Goal: Feedback & Contribution: Contribute content

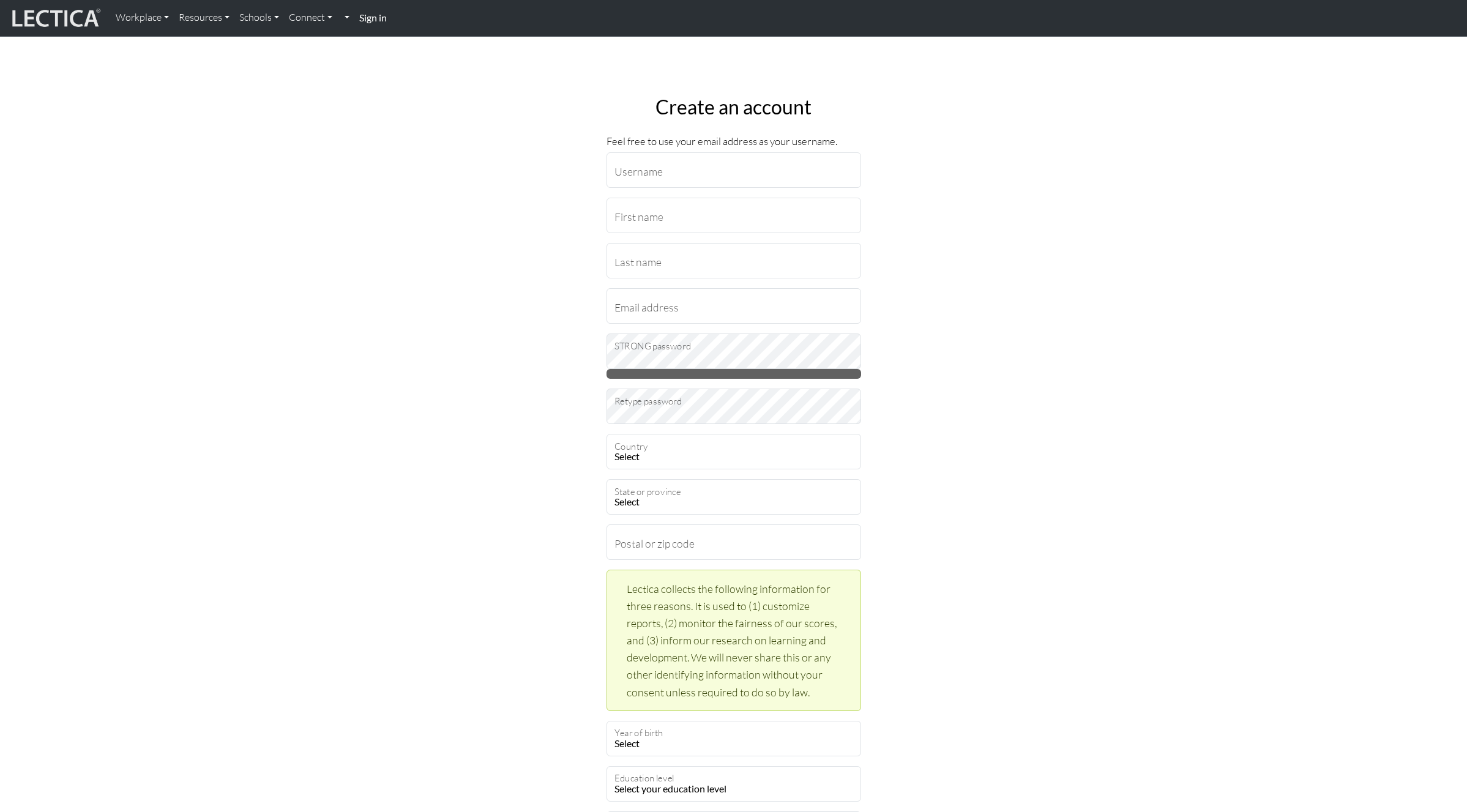
click at [380, 20] on strong "Sign in" at bounding box center [373, 17] width 28 height 11
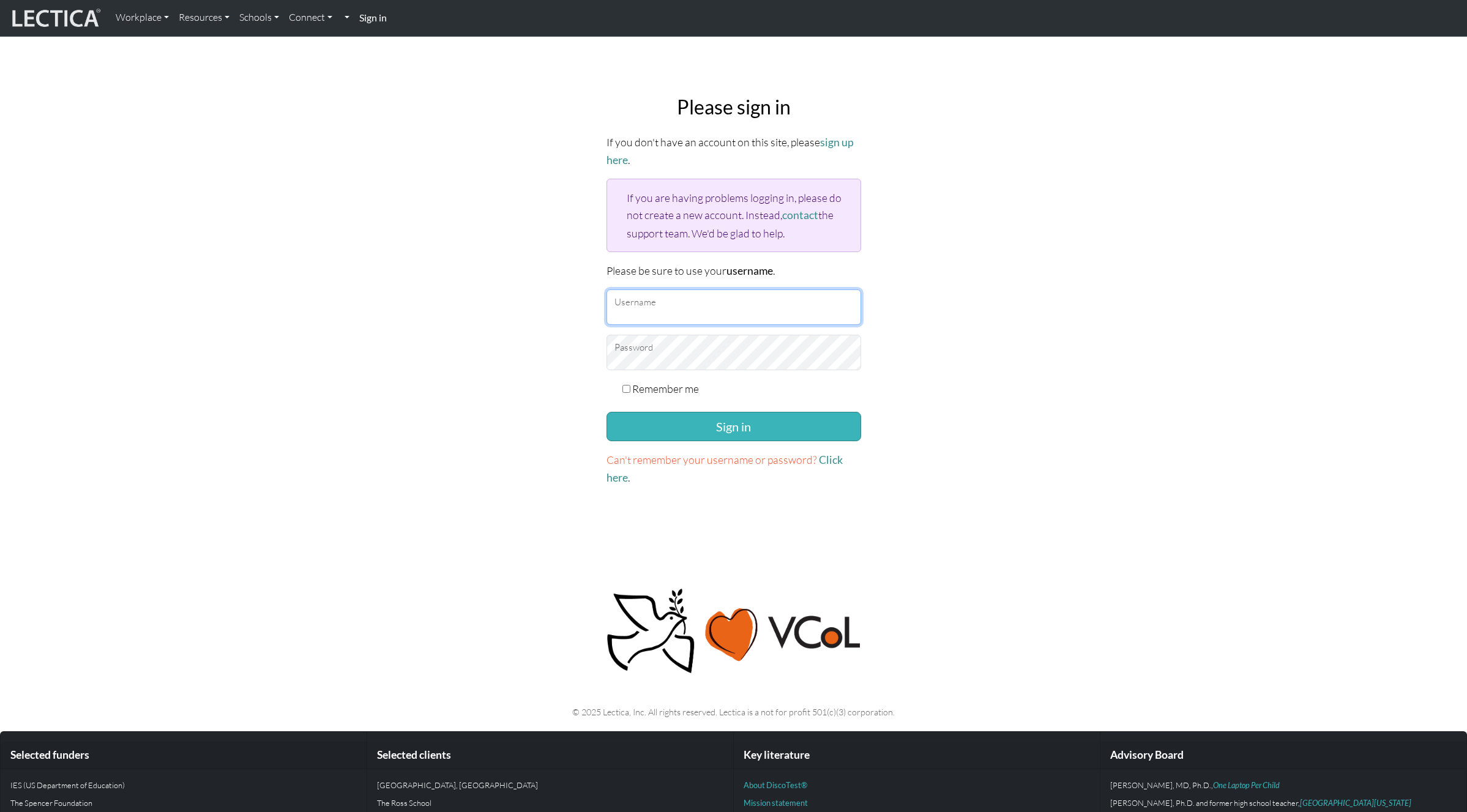
type input "armstrongc"
click at [708, 420] on button "Sign in" at bounding box center [734, 426] width 255 height 29
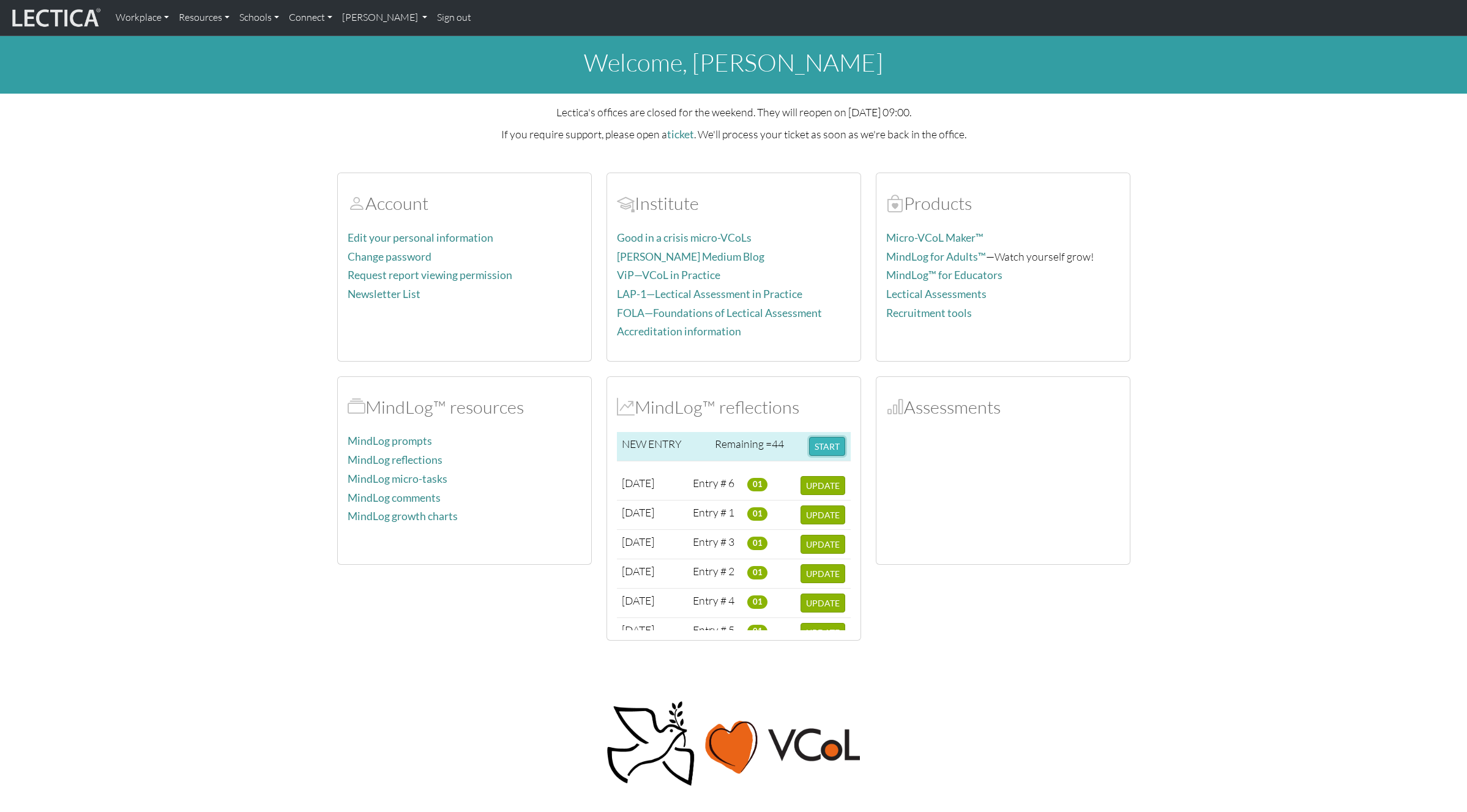
click at [830, 443] on button "START" at bounding box center [827, 446] width 36 height 19
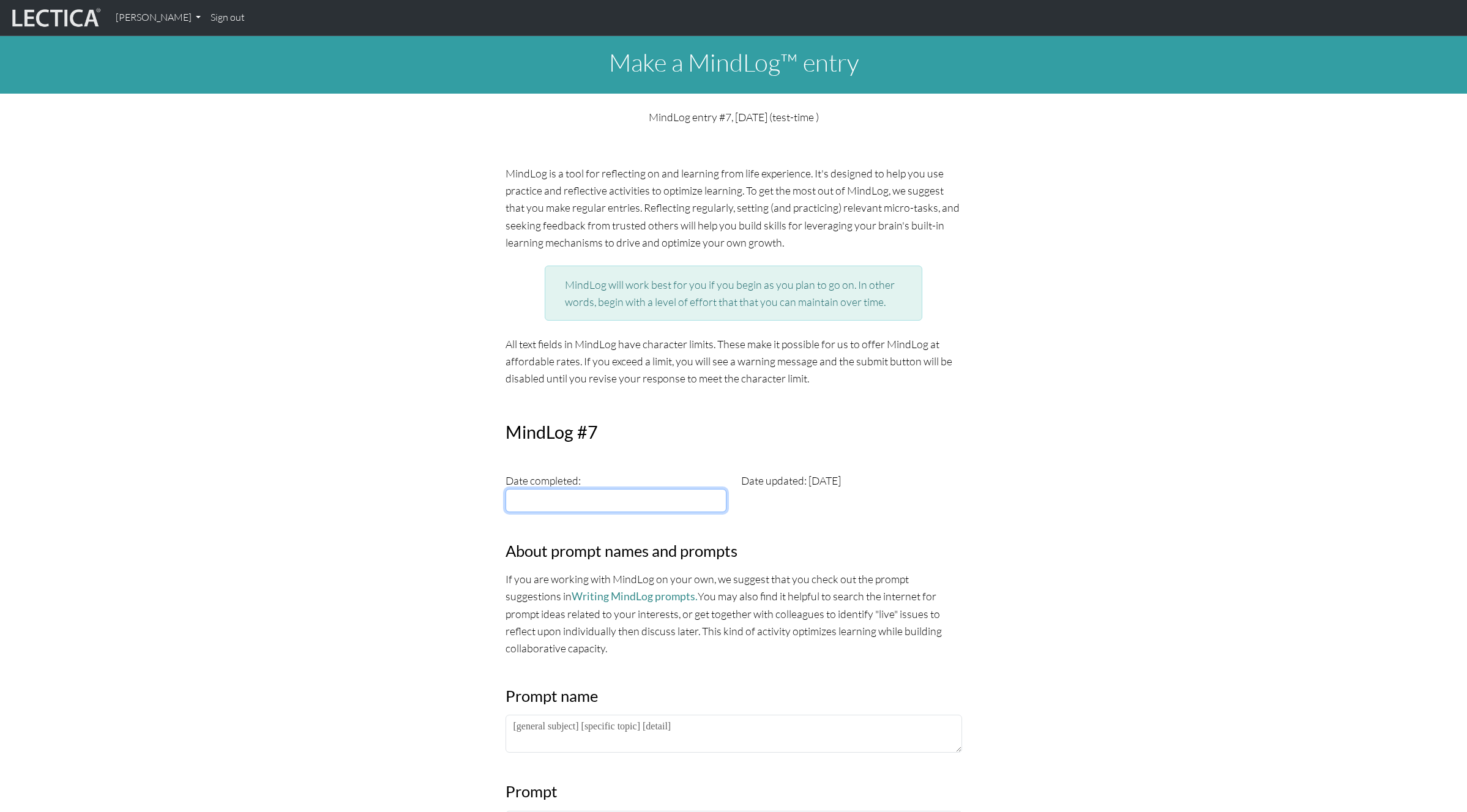
type input "2025-09-19"
click at [611, 498] on input "2025-09-19" at bounding box center [616, 500] width 221 height 24
click at [653, 578] on td "19" at bounding box center [656, 577] width 26 height 14
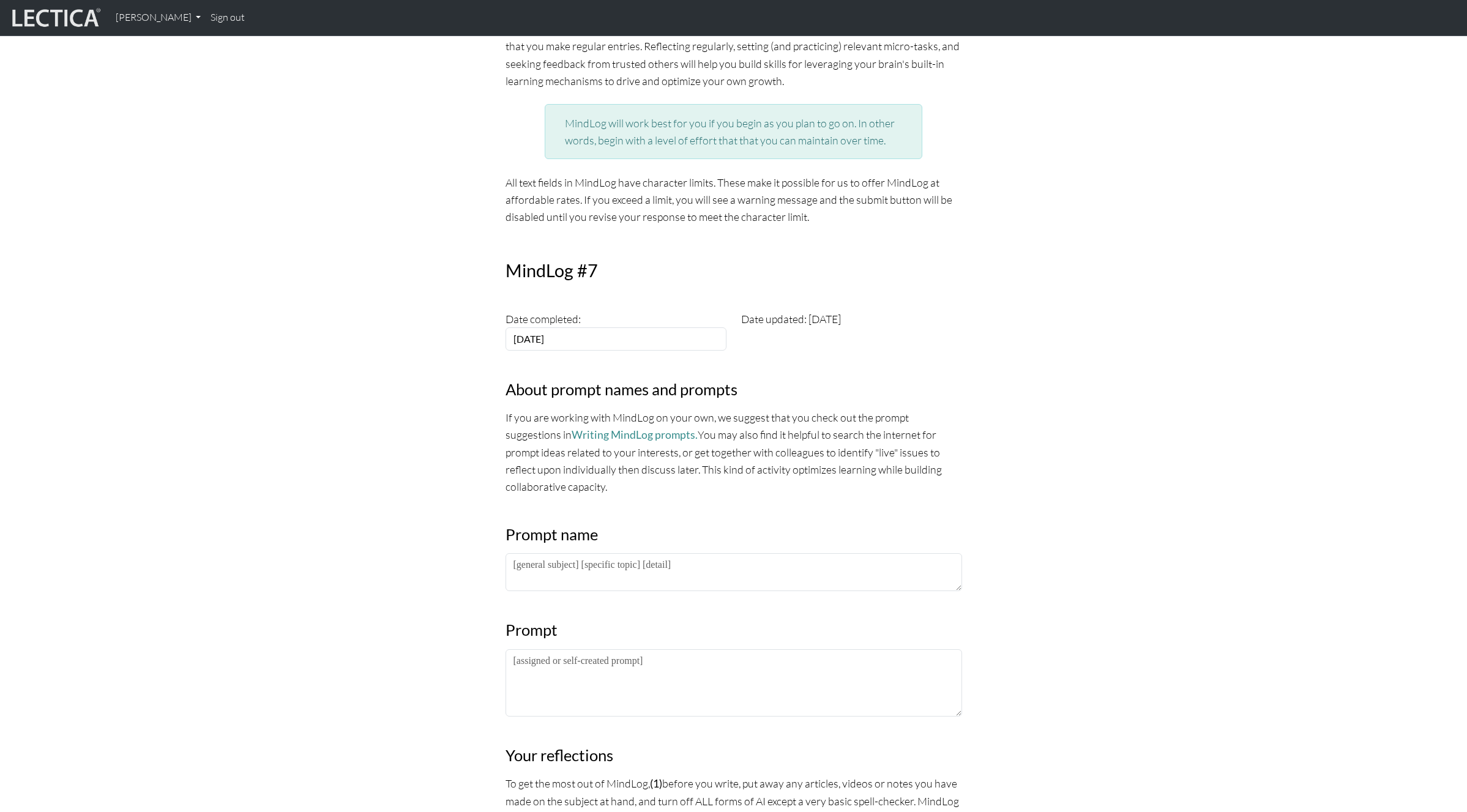
scroll to position [256, 0]
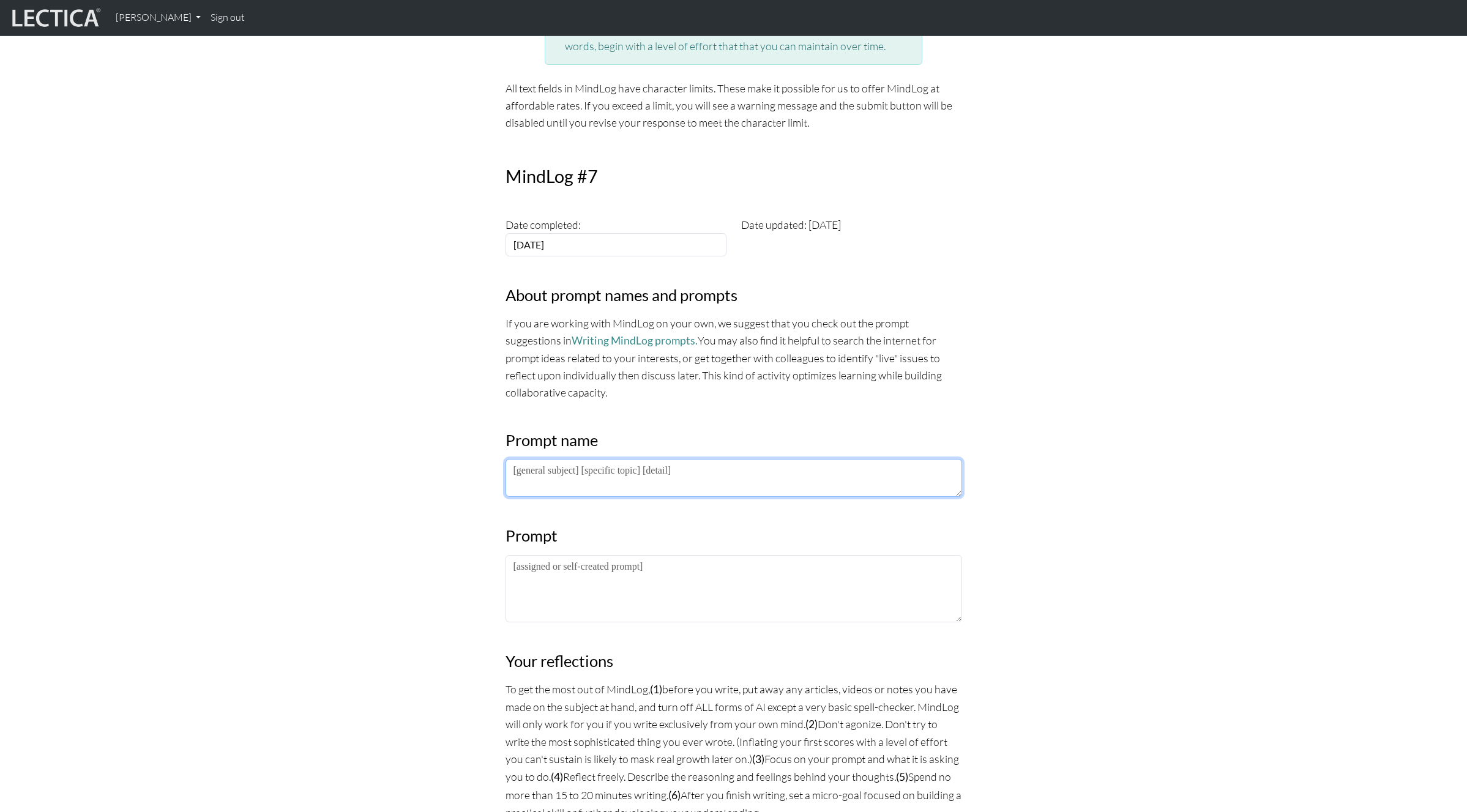
click at [558, 479] on textarea at bounding box center [734, 477] width 457 height 38
paste textarea "PM LDP 2025"
type textarea "PM LDP 2025"
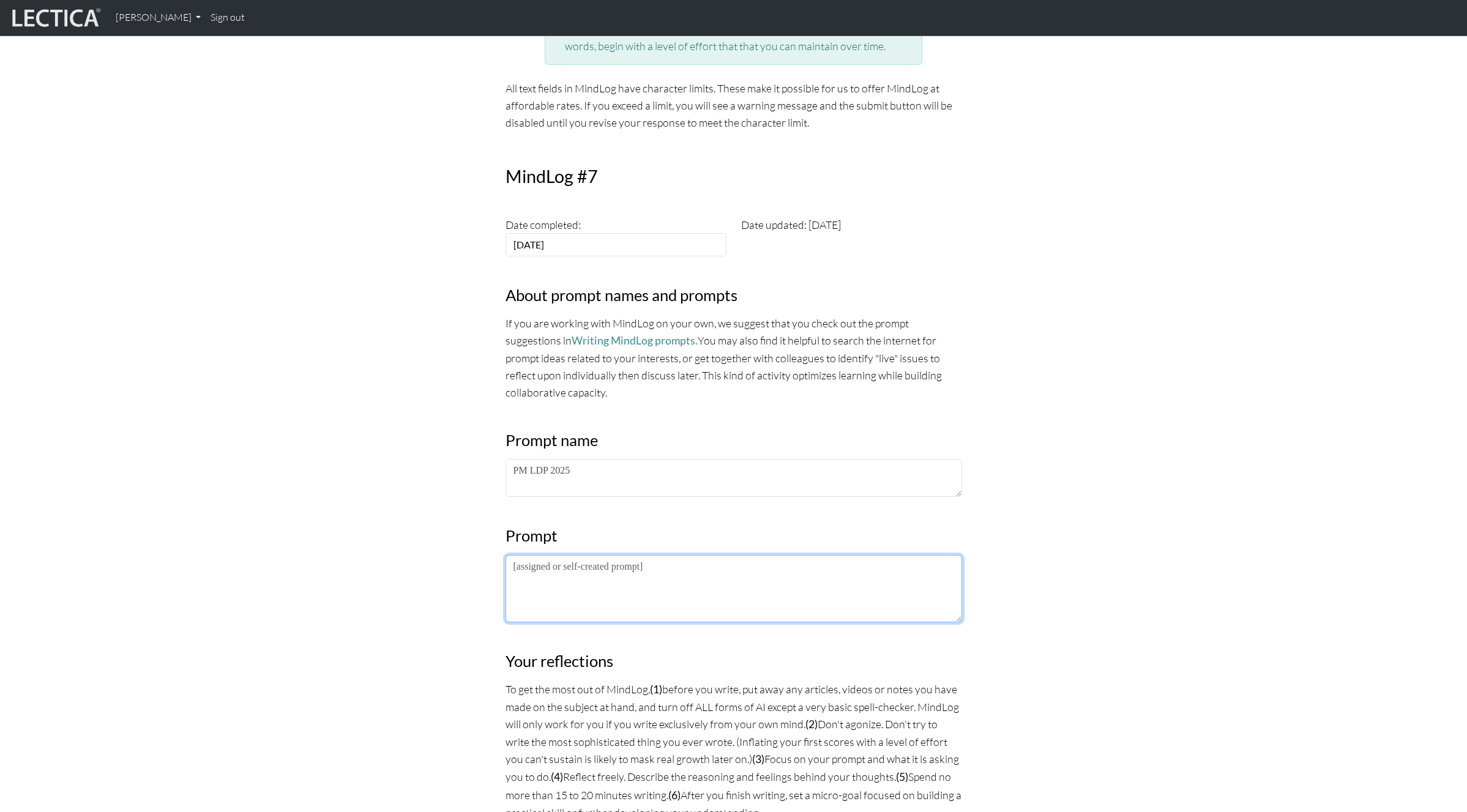
click at [545, 593] on textarea at bounding box center [734, 589] width 457 height 67
paste textarea "Extrospective: What I am noticing about the lectures/frameworks/practices is… I…"
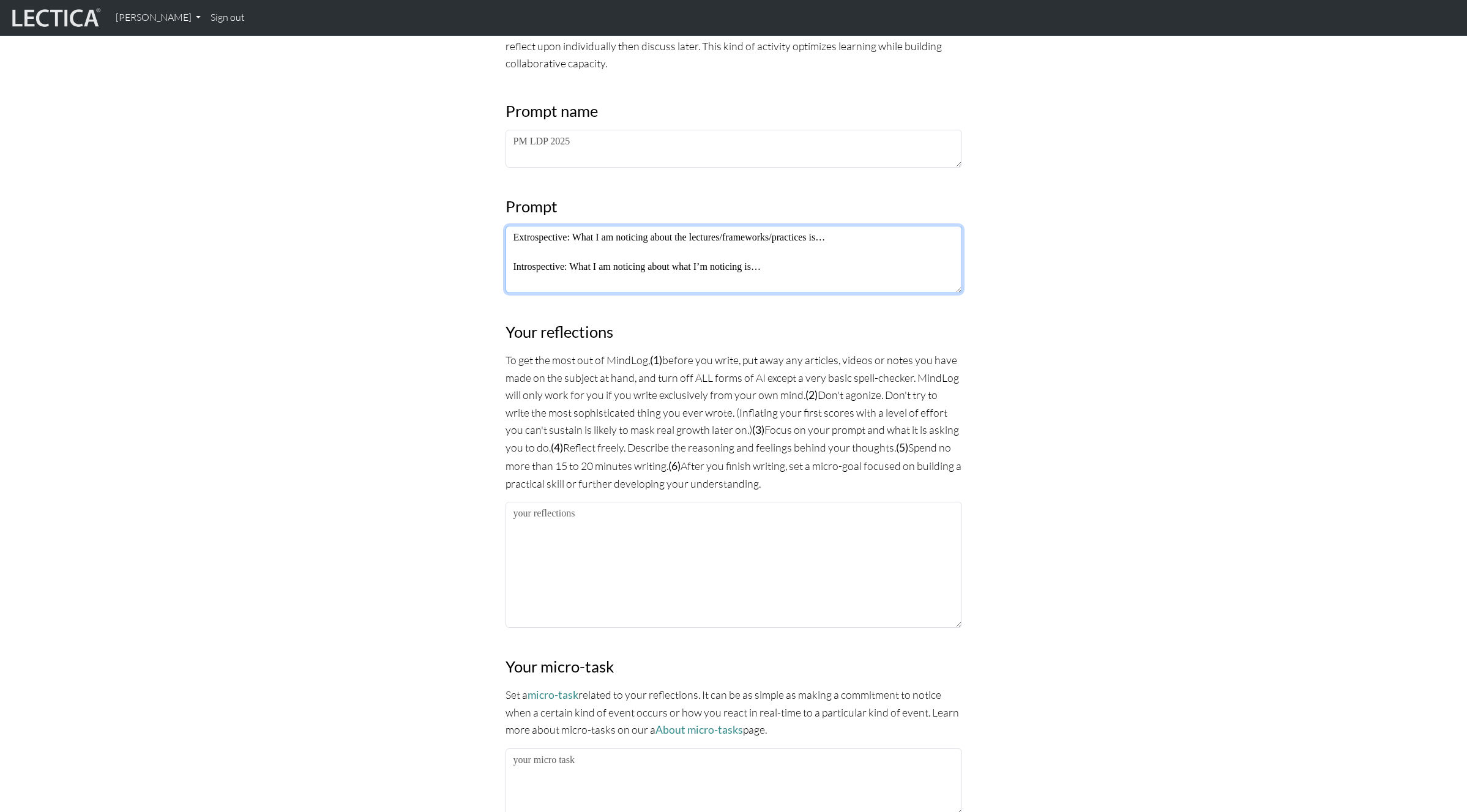
scroll to position [622, 0]
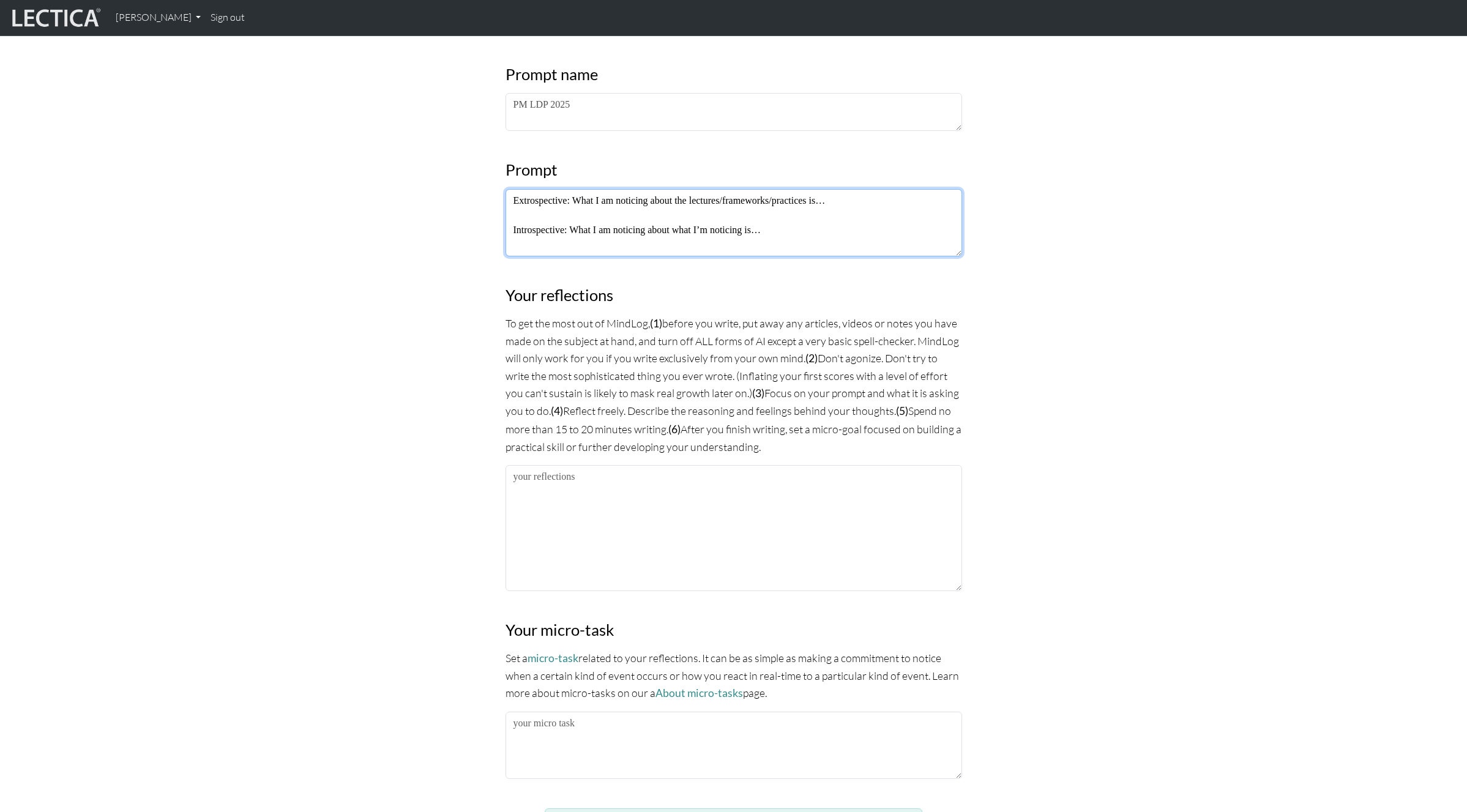
type textarea "Extrospective: What I am noticing about the lectures/frameworks/practices is… I…"
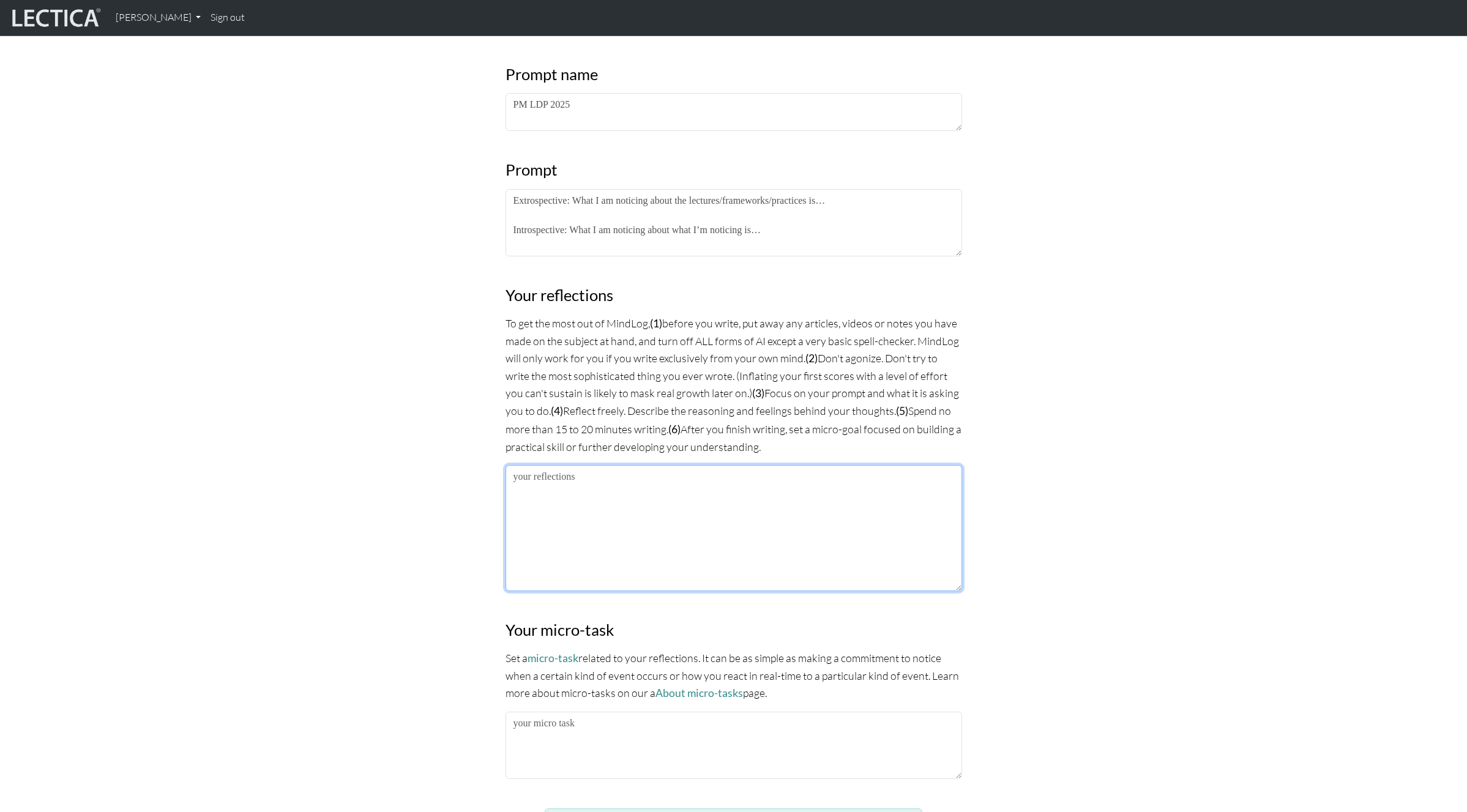
click at [558, 507] on textarea at bounding box center [734, 528] width 457 height 126
click at [621, 505] on textarea at bounding box center [734, 528] width 457 height 126
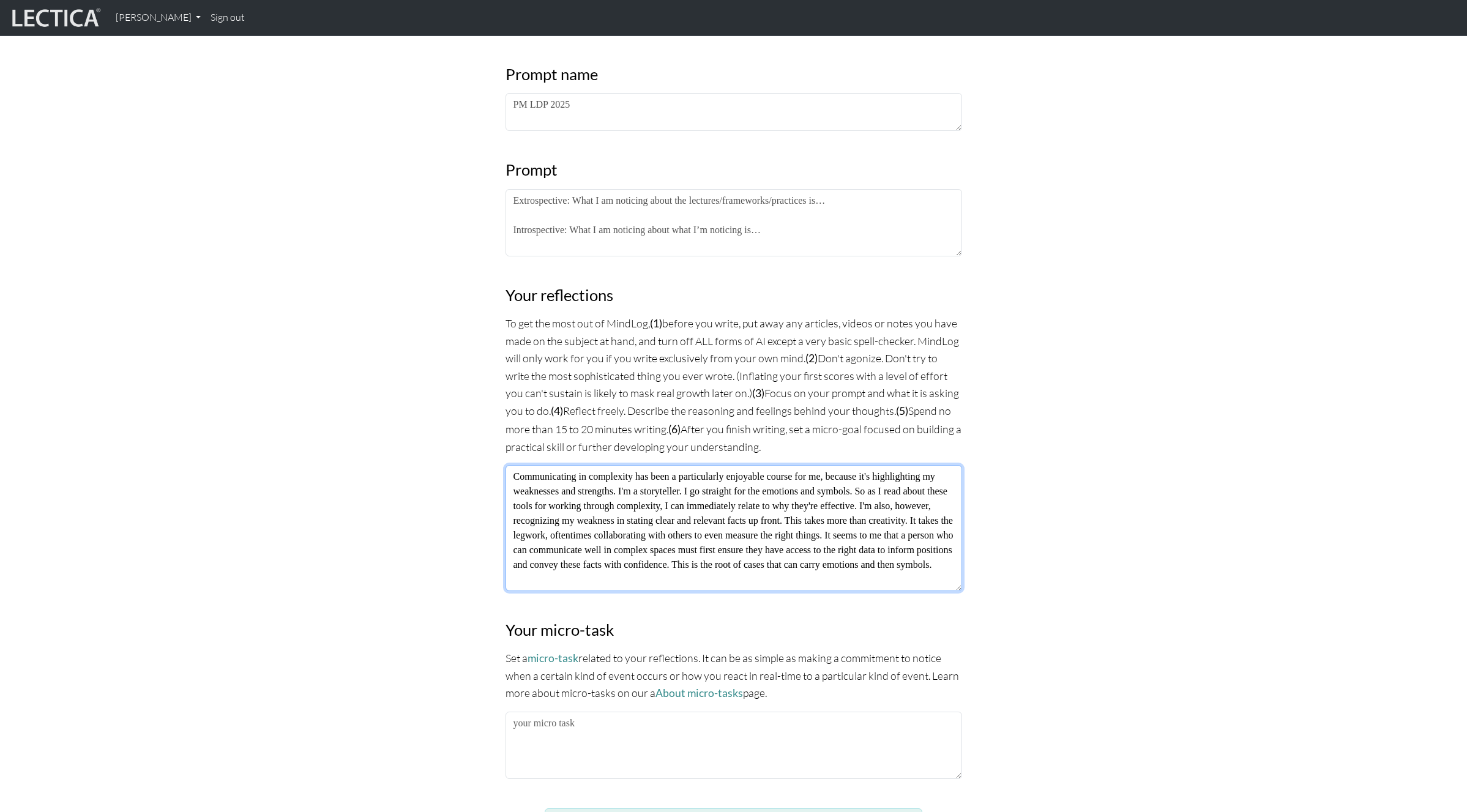
type textarea "Communicating in complexity has been a particularly enjoyable course for me, be…"
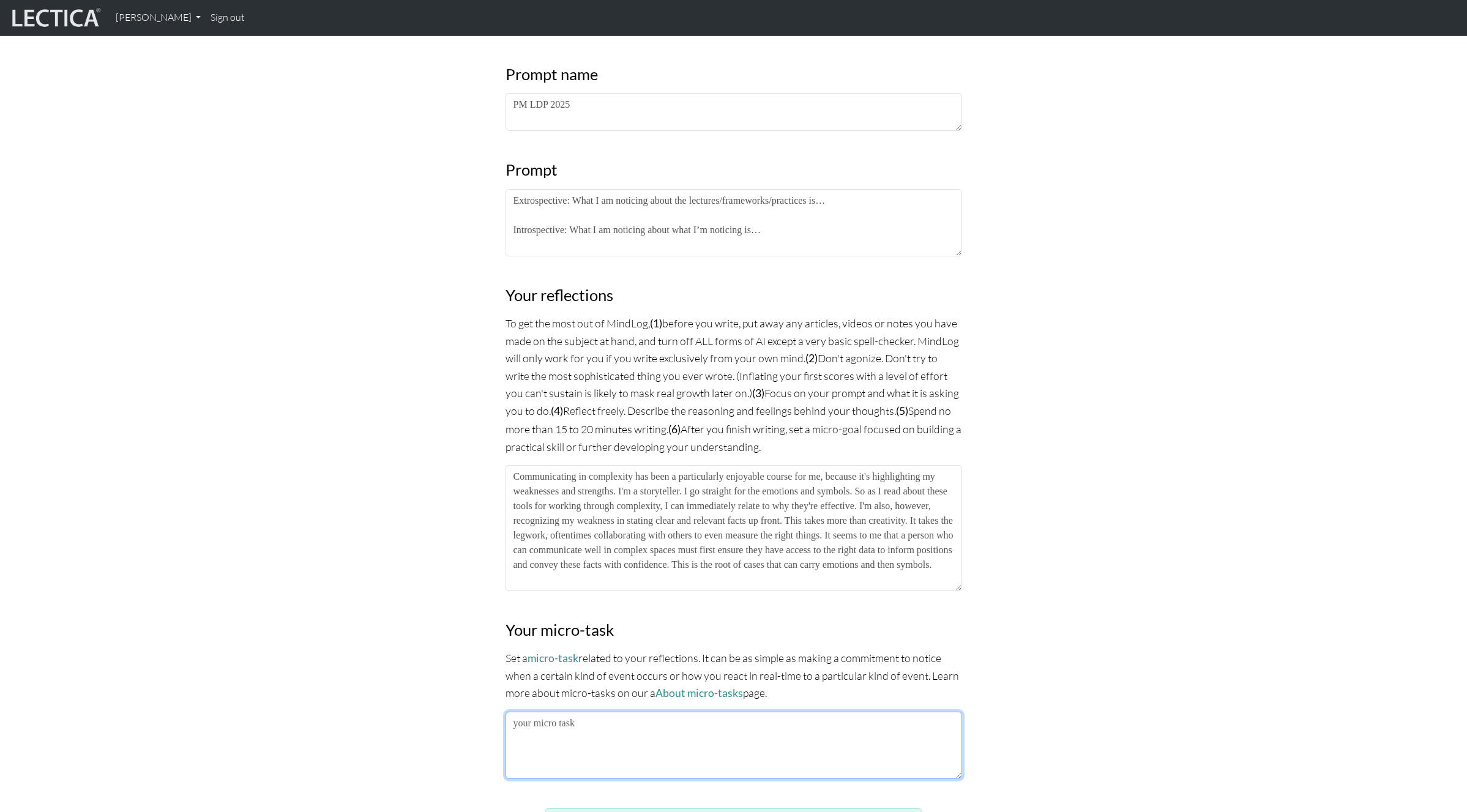
click at [658, 718] on textarea at bounding box center [734, 746] width 457 height 67
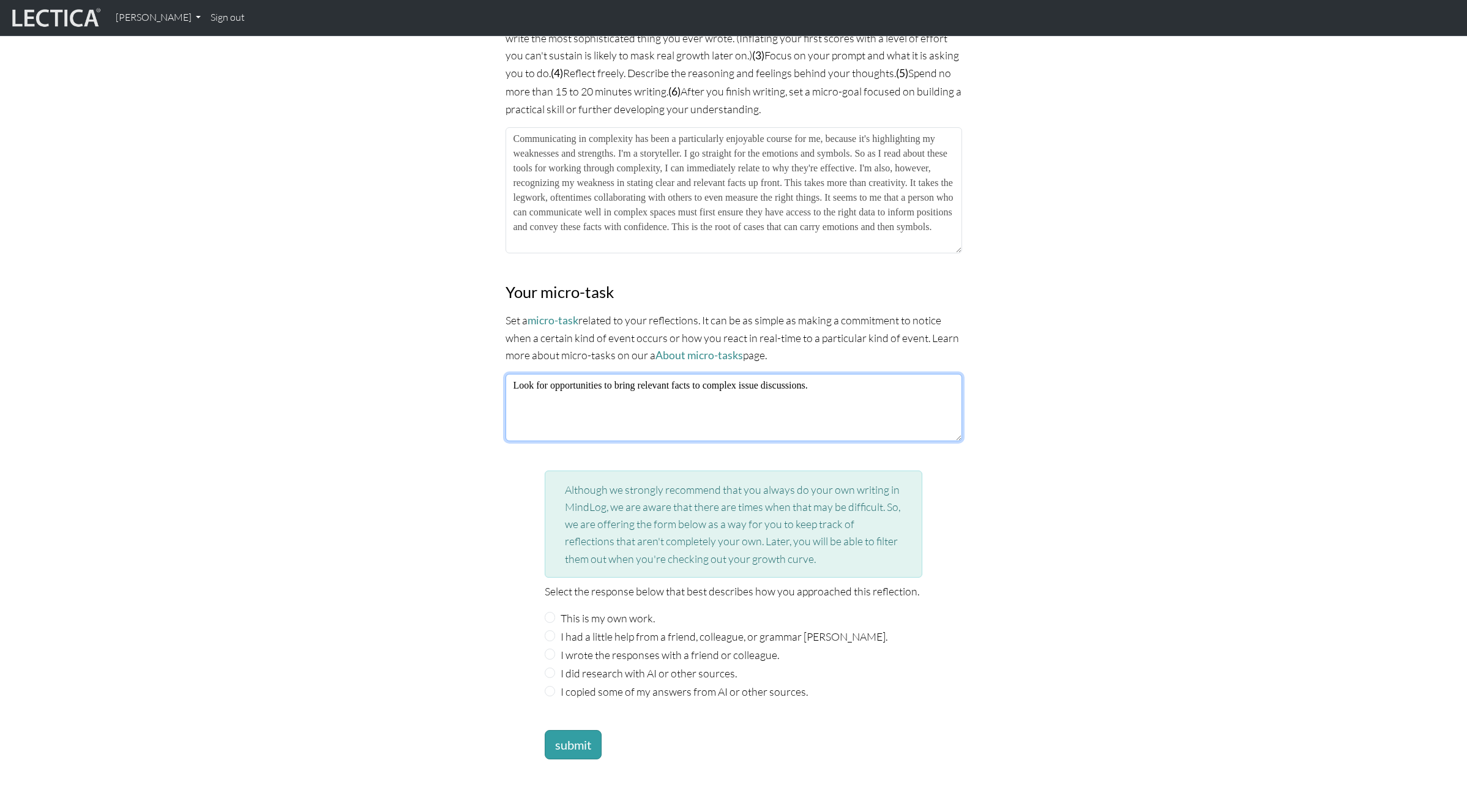
scroll to position [1185, 0]
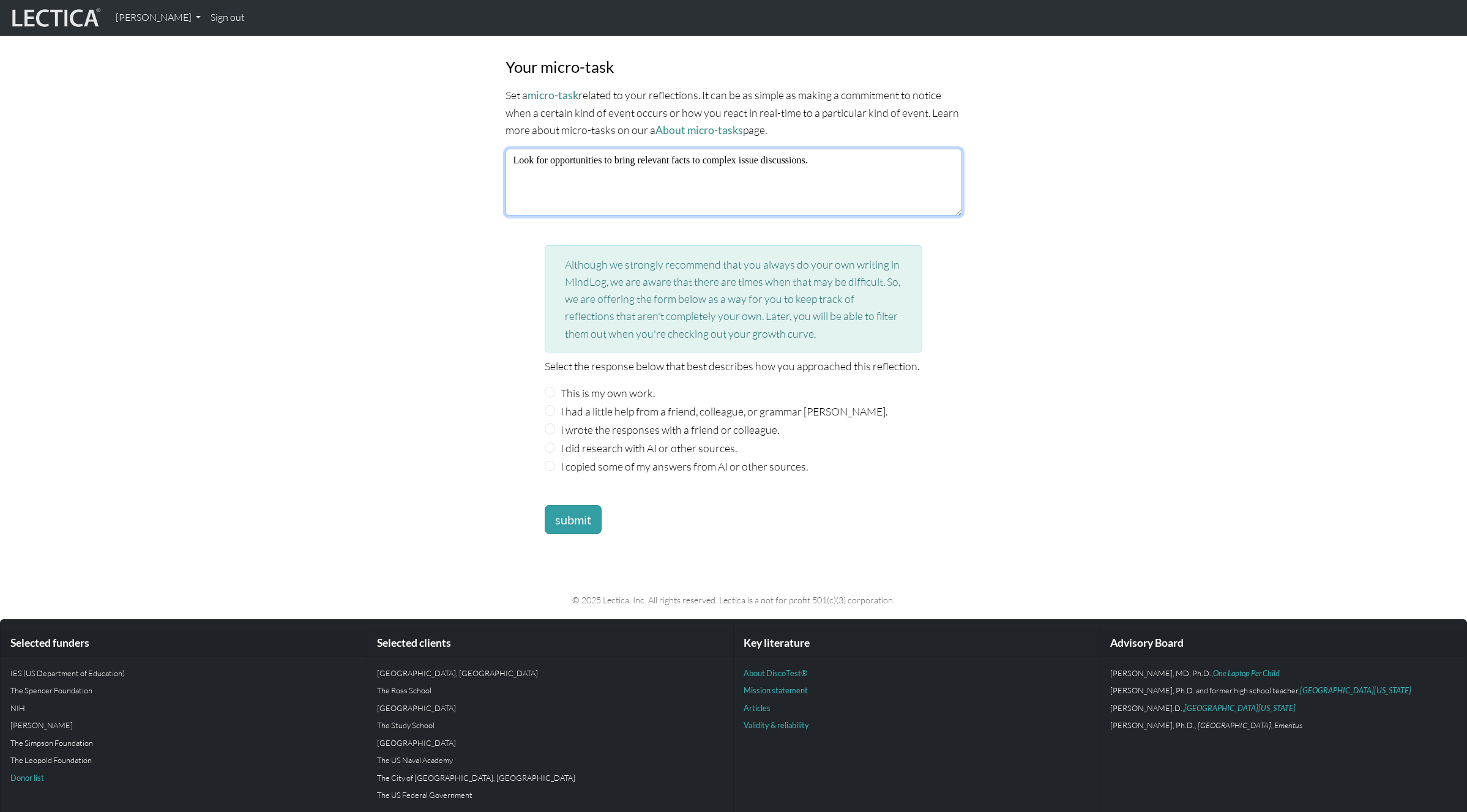
type textarea "Look for opportunities to bring relevant facts to complex issue discussions."
click at [557, 390] on div "This is my own work." at bounding box center [734, 393] width 378 height 17
click at [548, 390] on input "This is my own work." at bounding box center [550, 392] width 11 height 11
radio input "true"
click at [588, 508] on button "submit" at bounding box center [573, 519] width 57 height 29
